Goal: Download file/media

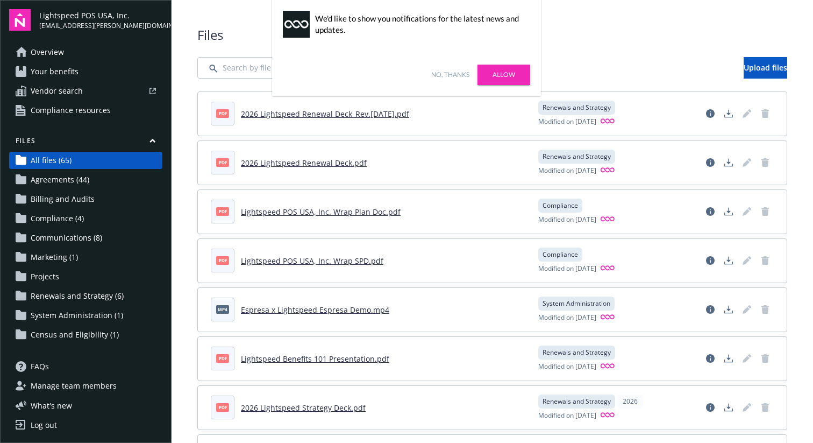
click at [293, 111] on link "2026 Lightspeed Renewal Deck_Rev.[DATE].pdf" at bounding box center [325, 114] width 168 height 10
